Goal: Task Accomplishment & Management: Complete application form

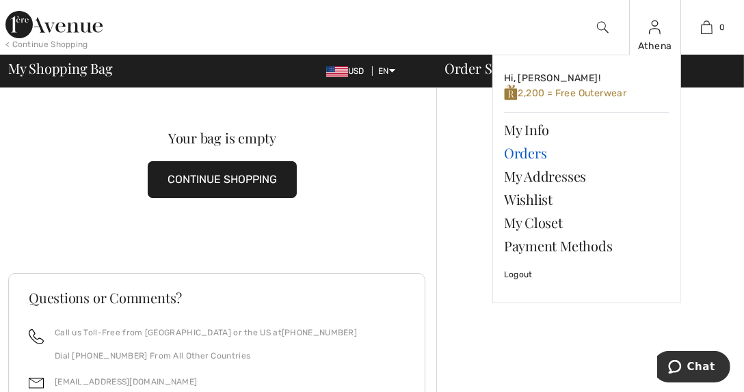
click at [535, 153] on link "Orders" at bounding box center [586, 152] width 165 height 23
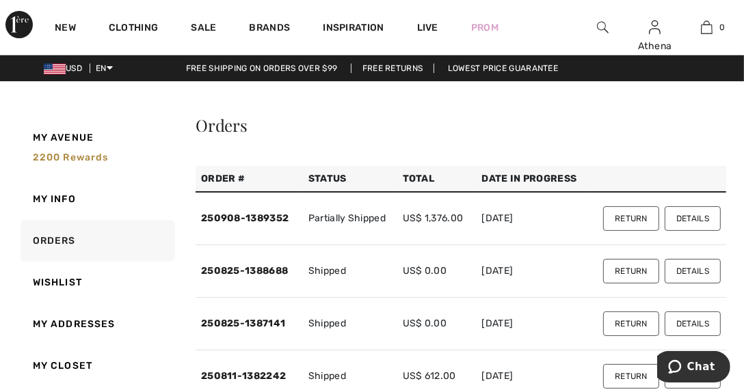
click at [637, 217] on button "Return" at bounding box center [631, 218] width 56 height 25
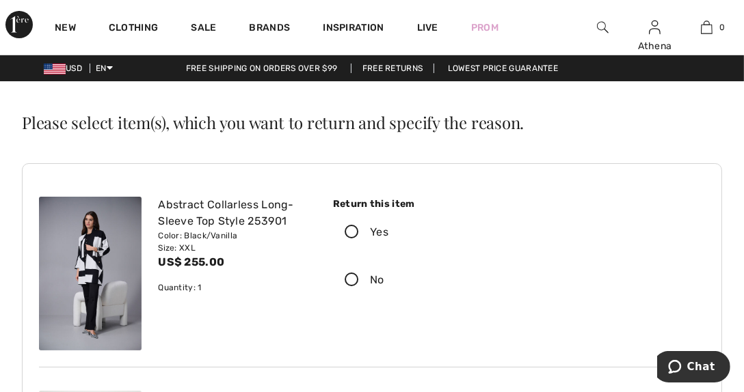
click at [352, 229] on icon at bounding box center [352, 233] width 36 height 14
click at [388, 229] on input "Yes" at bounding box center [392, 232] width 9 height 41
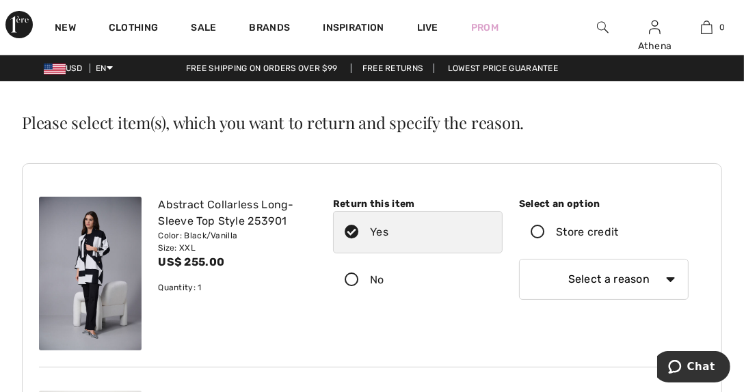
click at [539, 232] on icon at bounding box center [537, 233] width 36 height 14
click at [618, 232] on input "Store credit" at bounding box center [622, 232] width 9 height 41
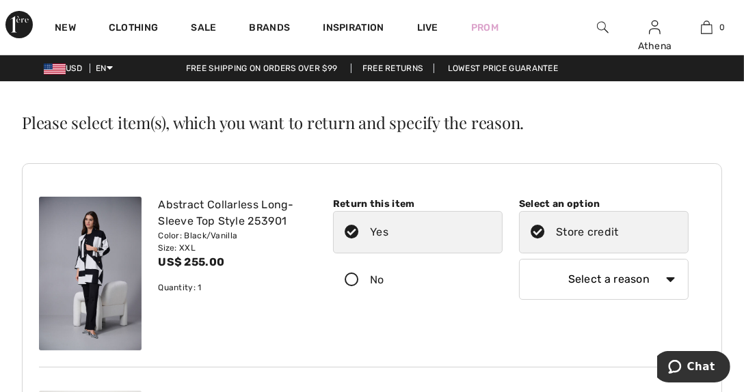
click at [668, 279] on select "Select a reason I received the wrong product or size My order arrived too late …" at bounding box center [603, 279] width 169 height 41
select select "4"
click at [519, 259] on select "Select a reason I received the wrong product or size My order arrived too late …" at bounding box center [603, 279] width 169 height 41
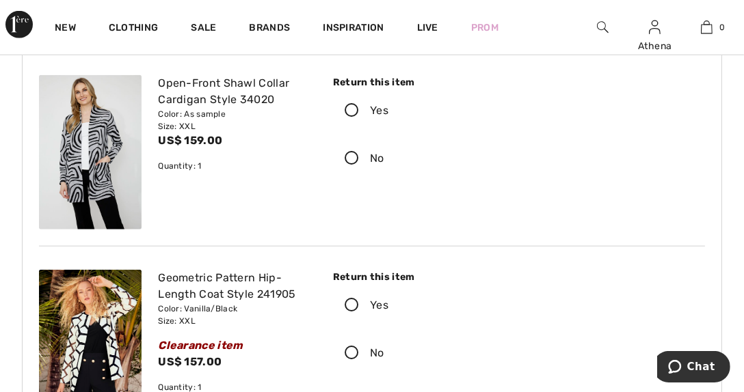
scroll to position [1230, 0]
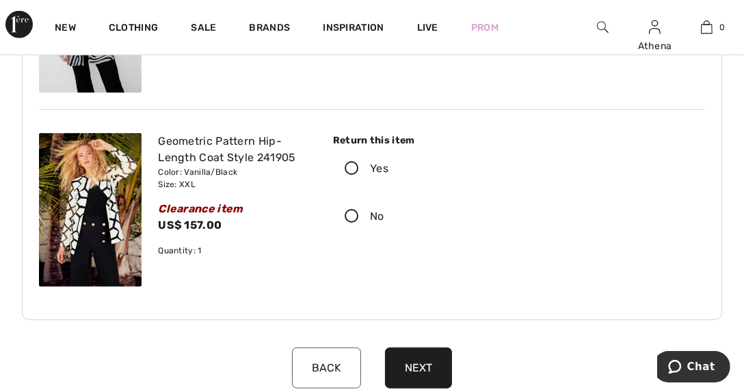
click at [352, 167] on icon at bounding box center [352, 169] width 36 height 14
click at [388, 167] on input "Yes" at bounding box center [392, 168] width 9 height 41
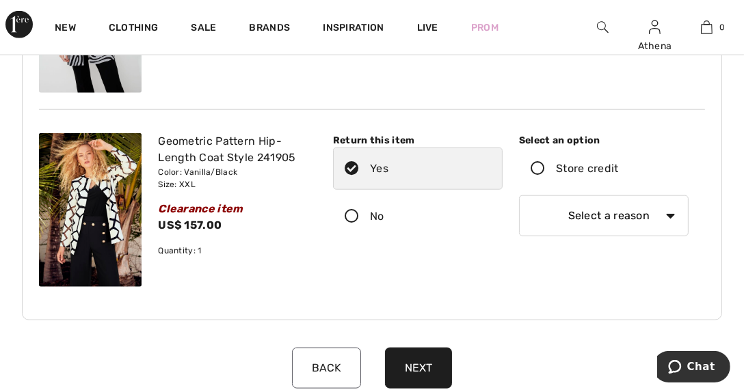
click at [540, 167] on icon at bounding box center [537, 169] width 36 height 14
click at [618, 167] on input "Store credit" at bounding box center [622, 168] width 9 height 41
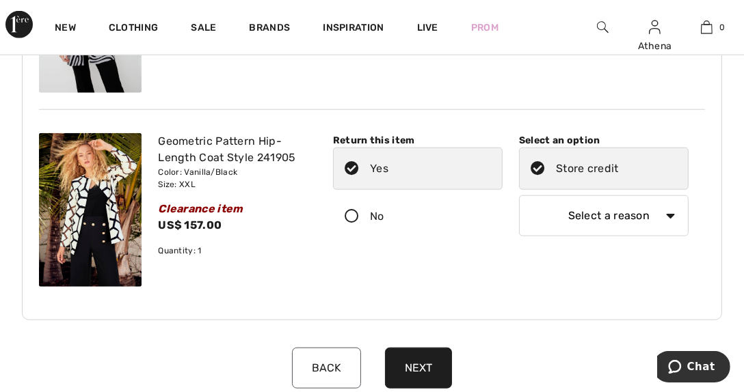
click at [669, 215] on select "Select a reason I received the wrong product or size My order arrived too late …" at bounding box center [603, 215] width 169 height 41
select select "4"
click at [519, 195] on select "Select a reason I received the wrong product or size My order arrived too late …" at bounding box center [603, 215] width 169 height 41
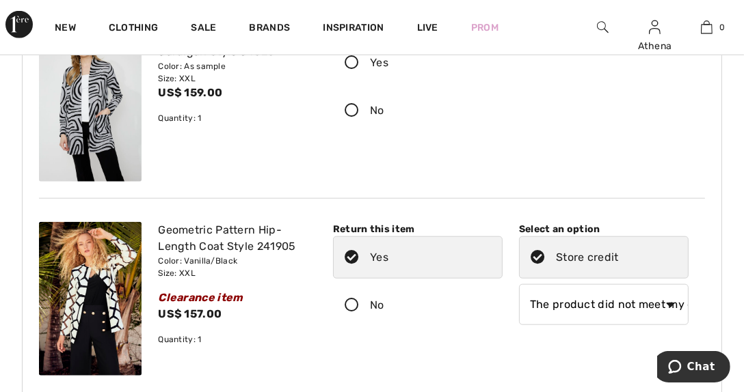
scroll to position [1093, 0]
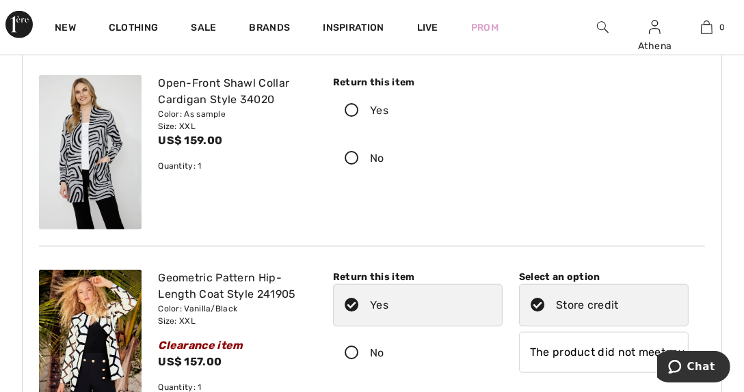
click at [346, 109] on icon at bounding box center [352, 111] width 36 height 14
click at [388, 109] on input "Yes" at bounding box center [392, 110] width 9 height 41
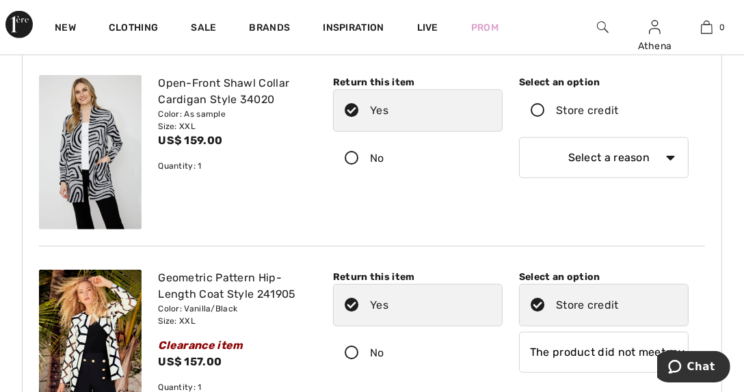
click at [534, 109] on icon at bounding box center [537, 111] width 36 height 14
click at [618, 109] on input "Store credit" at bounding box center [622, 110] width 9 height 41
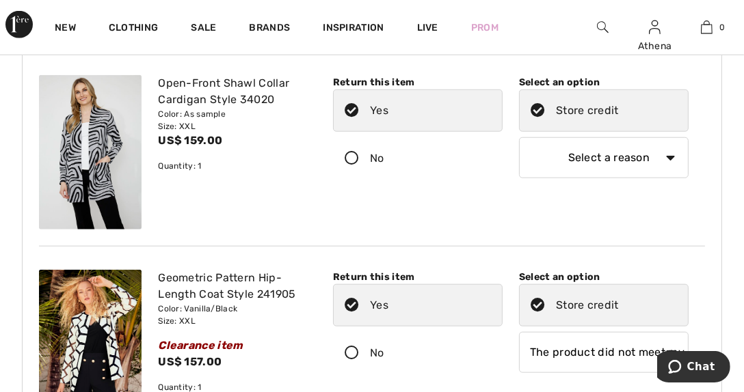
click at [668, 155] on select "Select a reason I received the wrong product or size My order arrived too late …" at bounding box center [603, 157] width 169 height 41
select select "4"
click at [519, 137] on select "Select a reason I received the wrong product or size My order arrived too late …" at bounding box center [603, 157] width 169 height 41
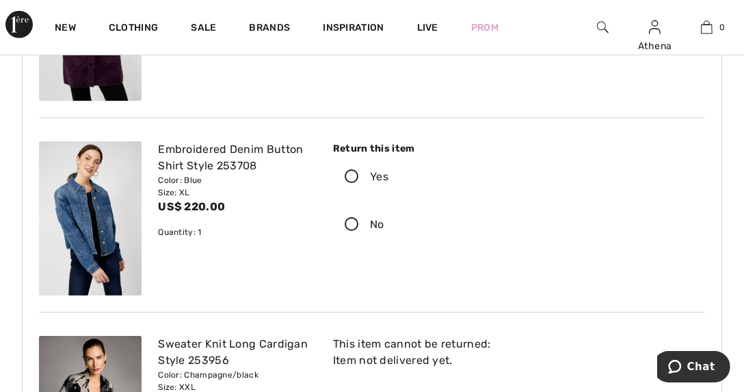
scroll to position [614, 0]
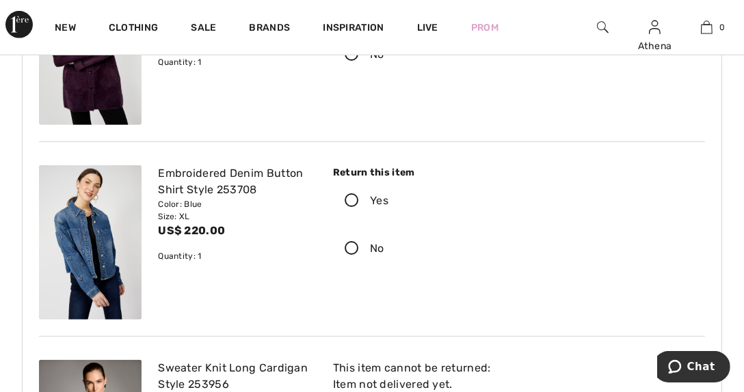
click at [349, 198] on icon at bounding box center [352, 201] width 36 height 14
click at [388, 198] on input "Yes" at bounding box center [392, 200] width 9 height 41
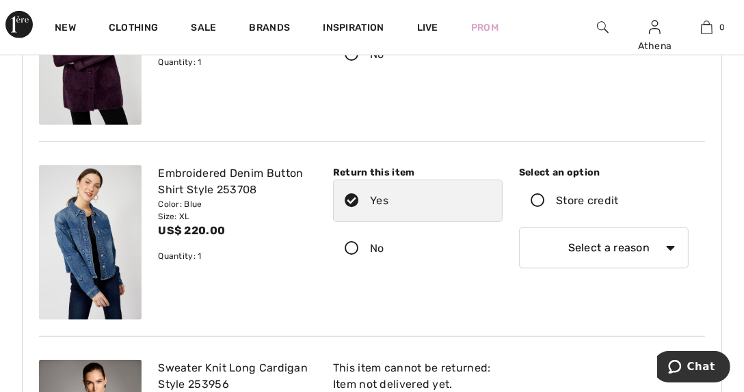
click at [531, 199] on icon at bounding box center [537, 201] width 36 height 14
click at [618, 199] on input "Store credit" at bounding box center [622, 200] width 9 height 41
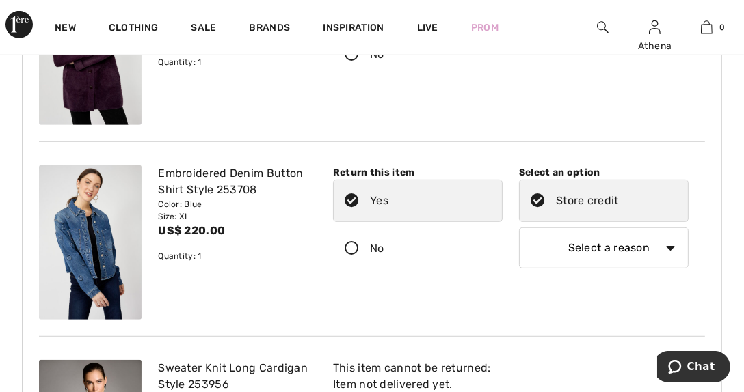
click at [668, 245] on select "Select a reason I received the wrong product or size My order arrived too late …" at bounding box center [603, 248] width 169 height 41
select select "4"
click at [519, 228] on select "Select a reason I received the wrong product or size My order arrived too late …" at bounding box center [603, 248] width 169 height 41
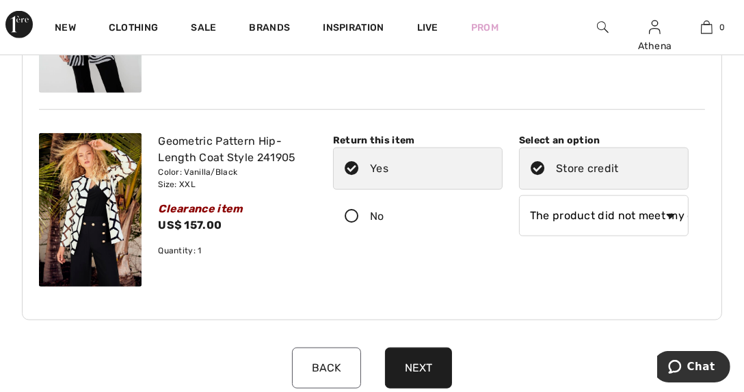
scroll to position [1298, 0]
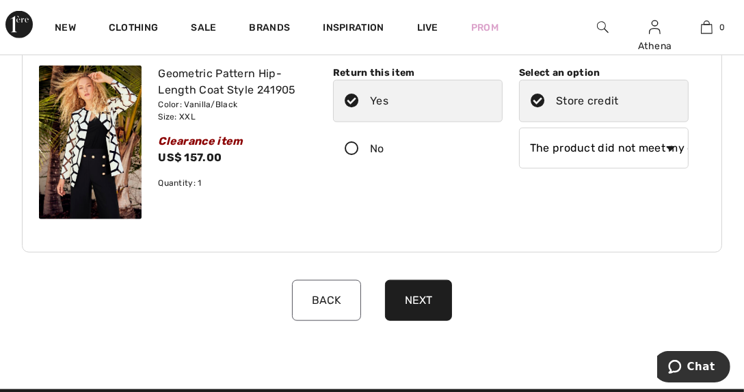
click at [416, 298] on button "Next" at bounding box center [418, 300] width 67 height 41
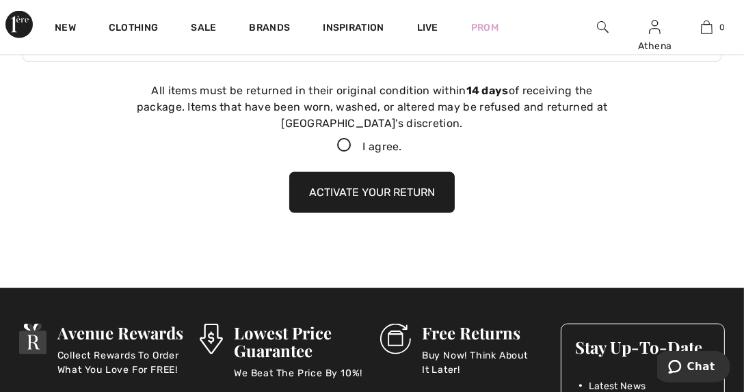
scroll to position [1488, 0]
click at [342, 146] on icon at bounding box center [344, 146] width 36 height 14
click at [402, 146] on input "I agree." at bounding box center [406, 145] width 9 height 9
checkbox input "true"
click at [370, 193] on button "Activate your return" at bounding box center [371, 192] width 165 height 41
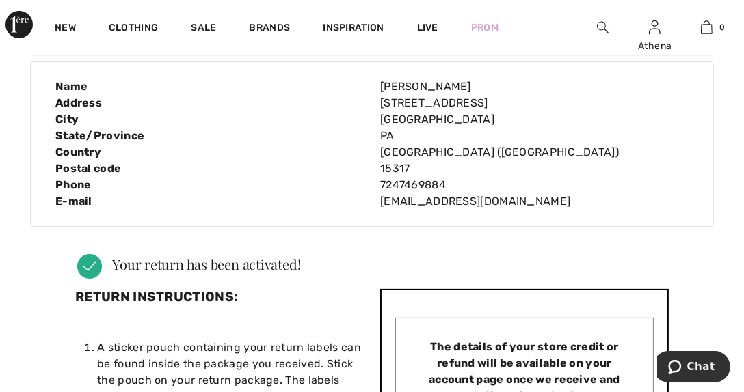
scroll to position [0, 0]
